Goal: Find specific page/section: Find specific page/section

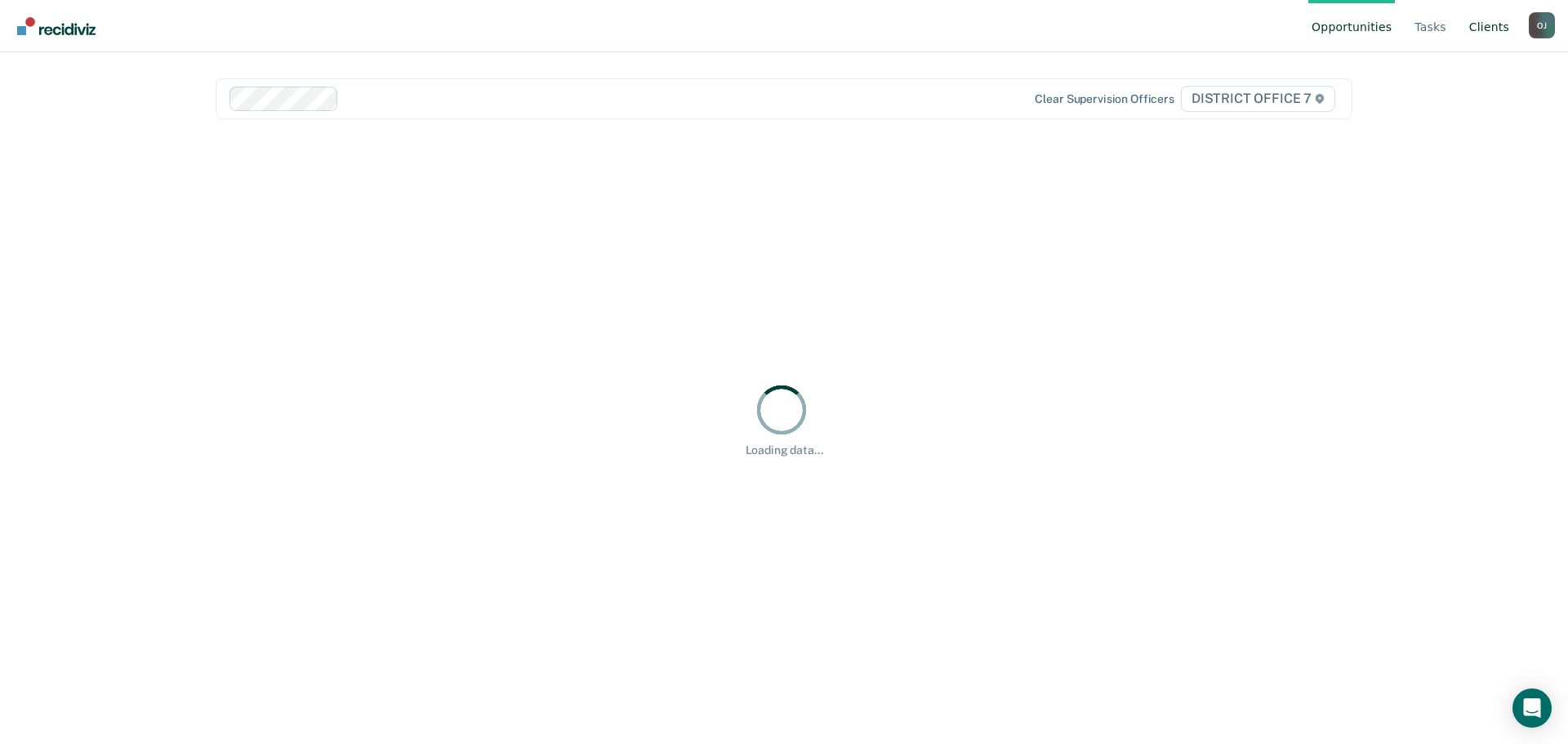
click at [1482, 33] on link "Client s" at bounding box center [1489, 26] width 46 height 52
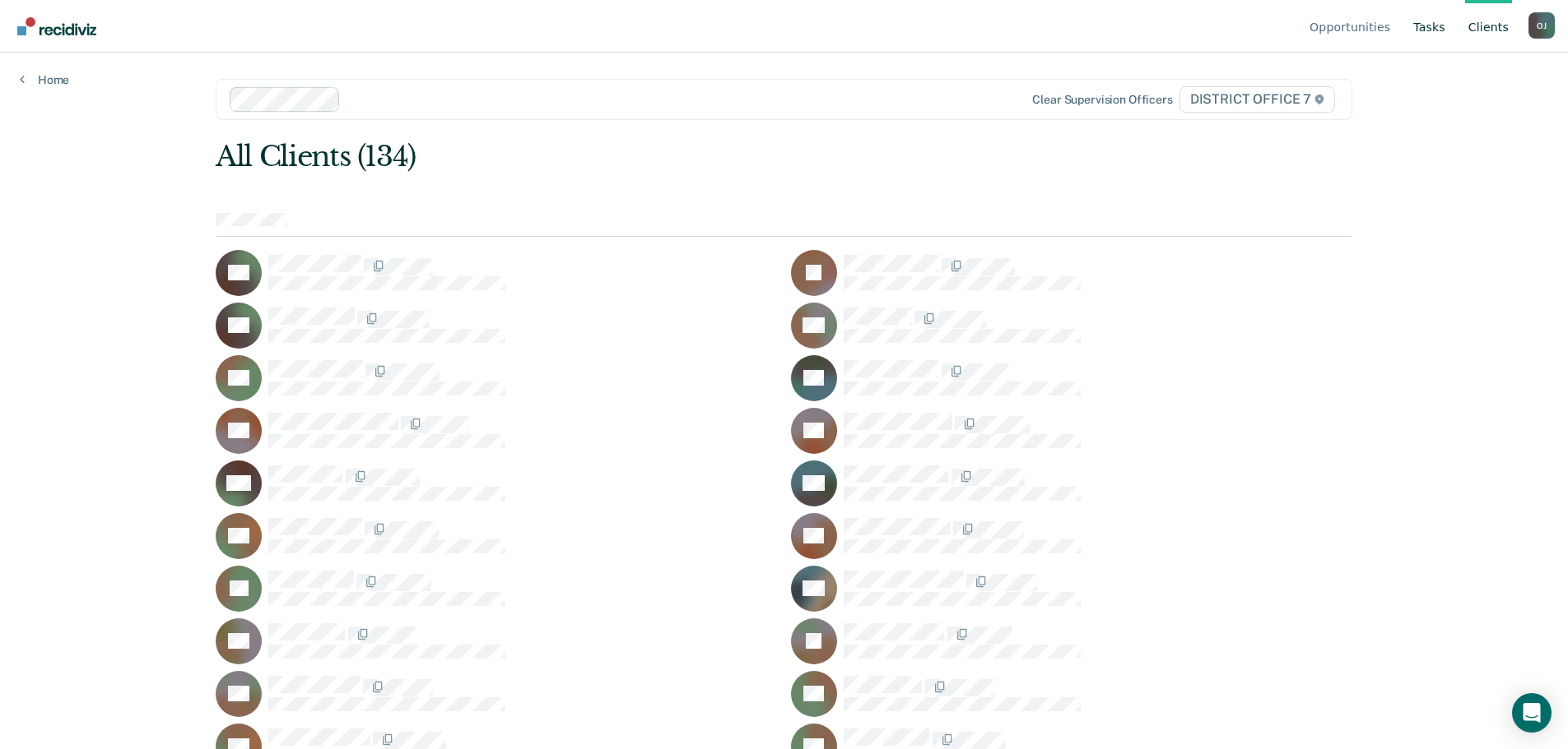
click at [1443, 20] on link "Tasks" at bounding box center [1429, 26] width 39 height 53
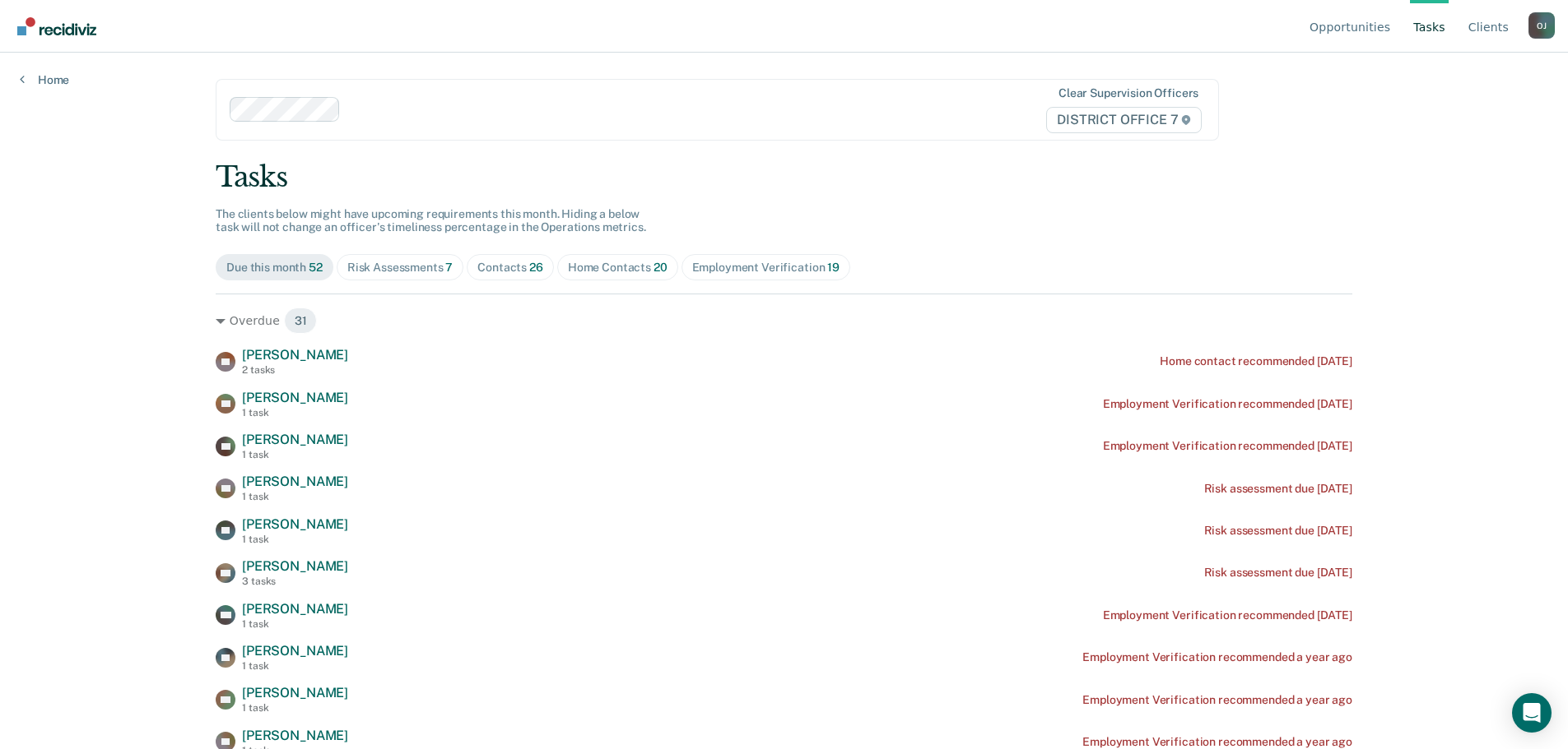
click at [509, 268] on div "Contacts 26" at bounding box center [511, 268] width 66 height 14
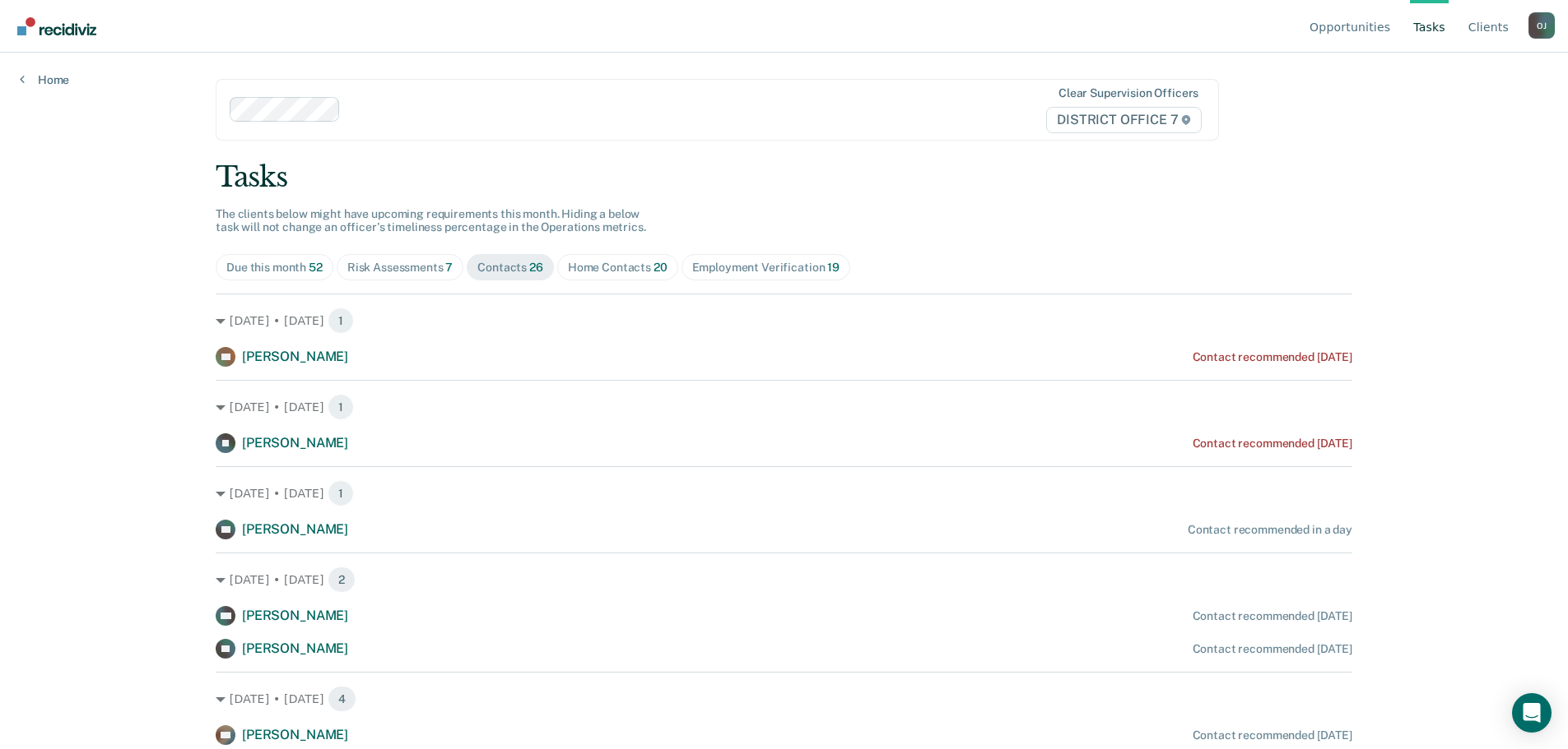
click at [590, 264] on div "Home Contacts 20" at bounding box center [617, 268] width 100 height 14
